Goal: Task Accomplishment & Management: Complete application form

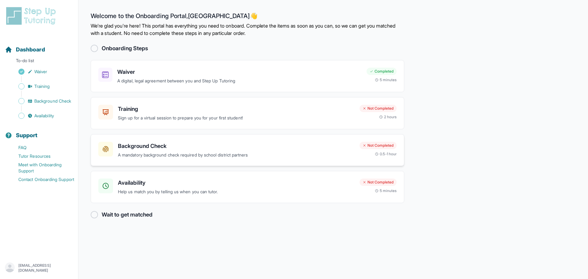
click at [254, 152] on p "A mandatory background check required by school district partners" at bounding box center [236, 154] width 237 height 7
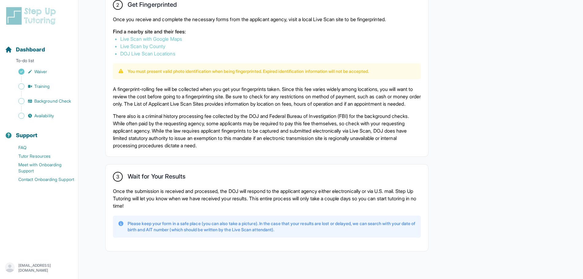
scroll to position [382, 0]
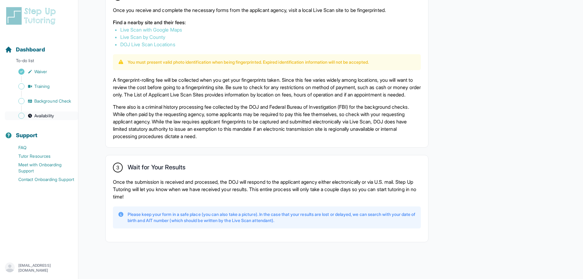
click at [56, 114] on link "Availability" at bounding box center [41, 115] width 73 height 9
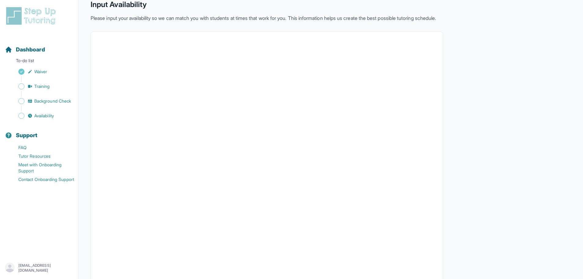
scroll to position [28, 0]
click at [60, 85] on link "Training" at bounding box center [41, 86] width 73 height 9
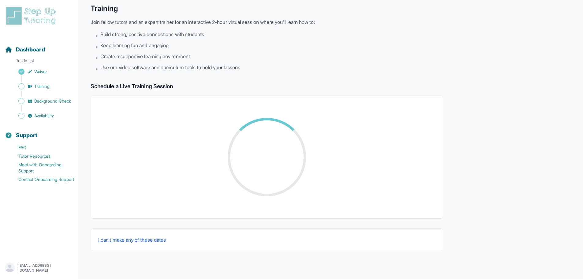
scroll to position [12, 0]
